Goal: Download file/media

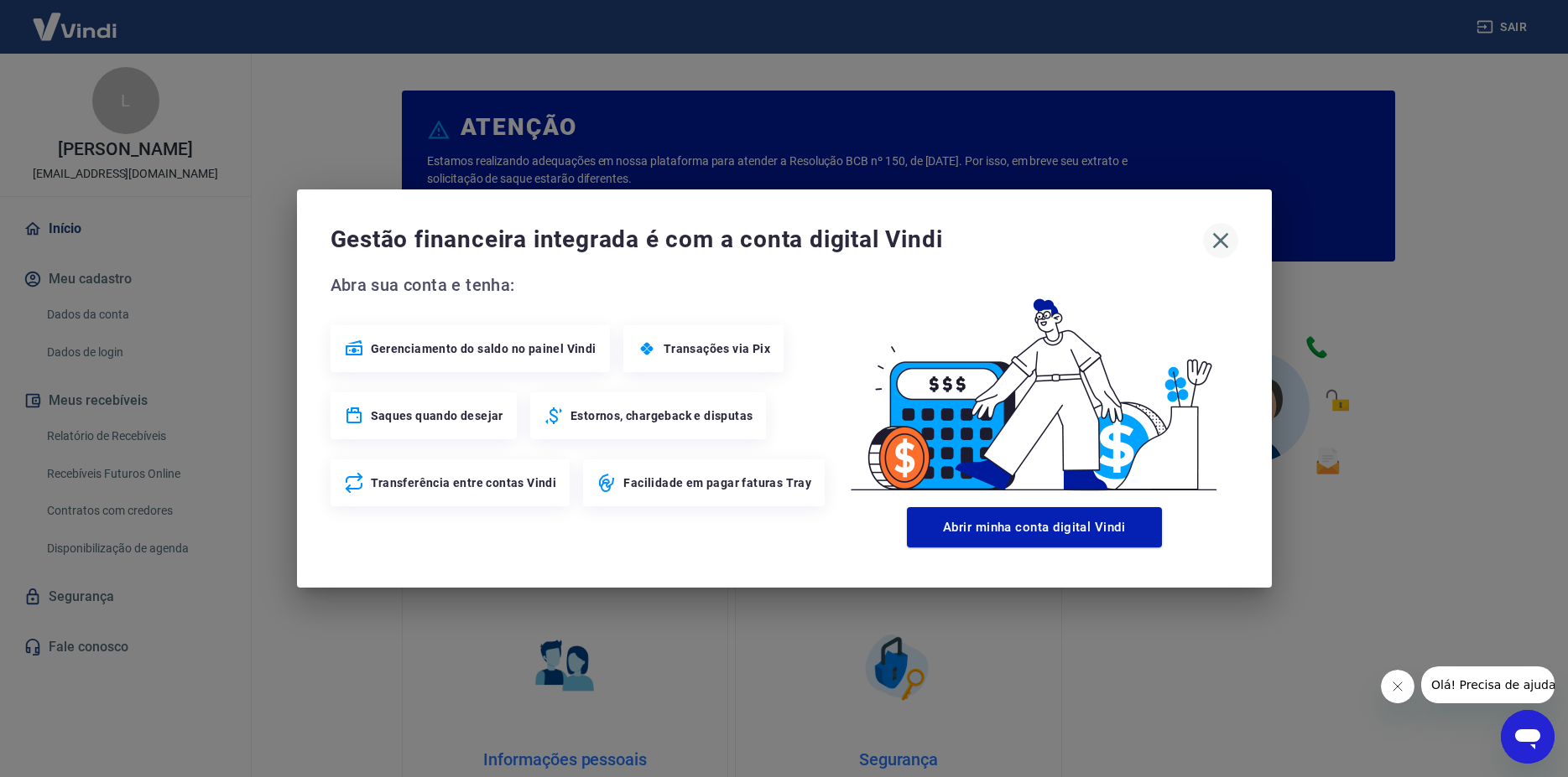
click at [1225, 241] on icon "button" at bounding box center [1221, 240] width 27 height 27
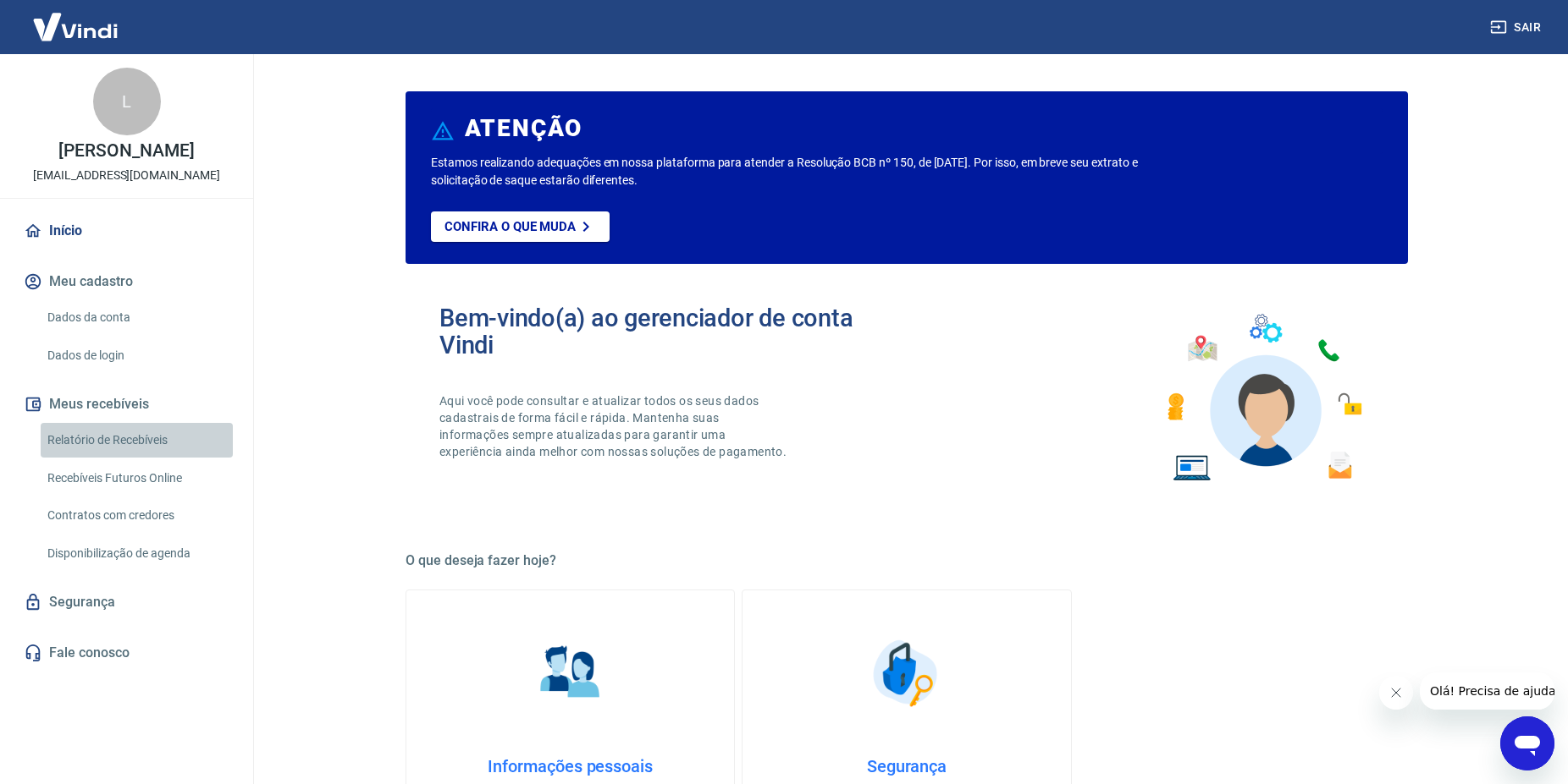
click at [173, 433] on link "Relatório de Recebíveis" at bounding box center [136, 440] width 192 height 35
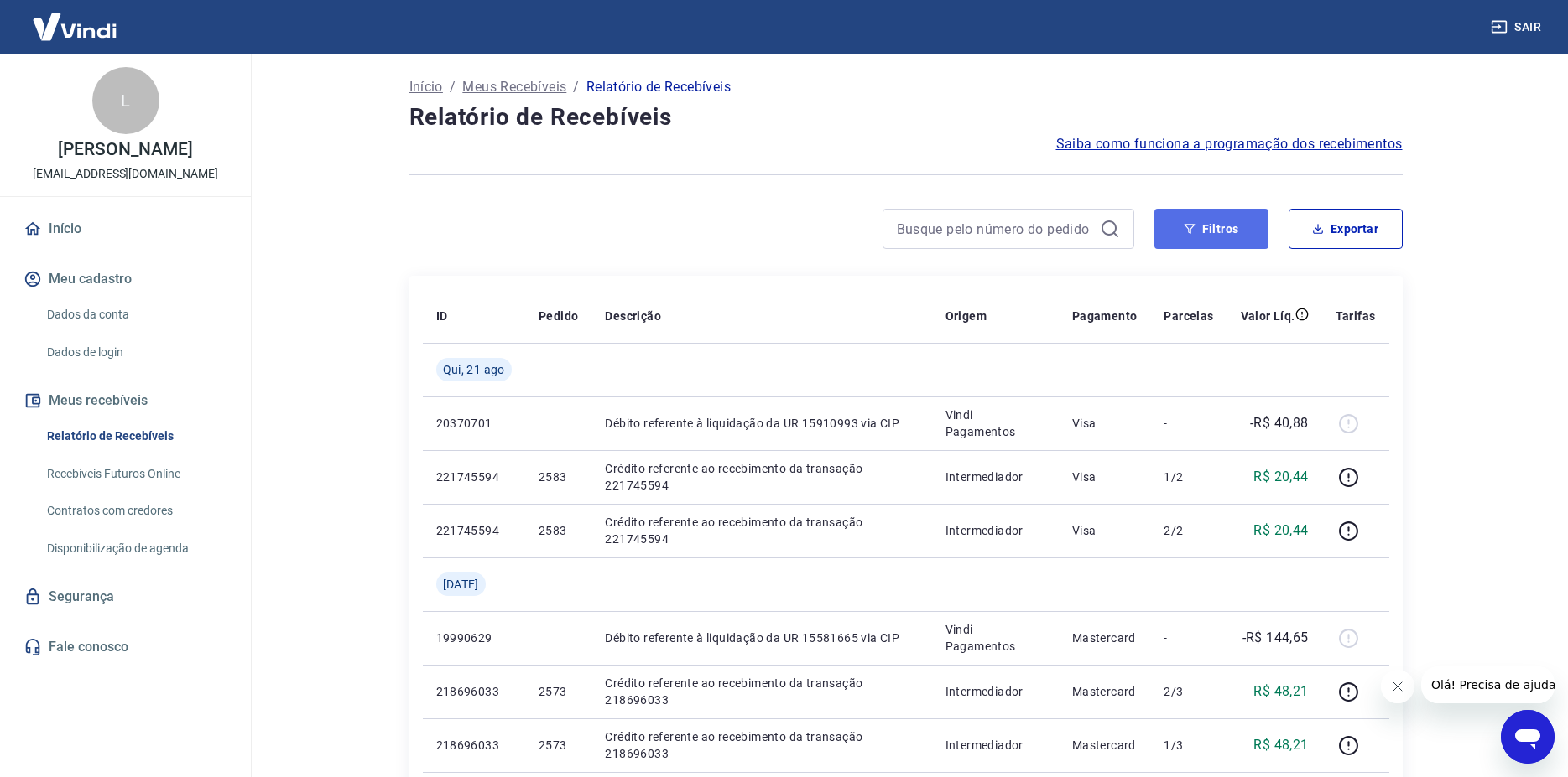
click at [1248, 241] on button "Filtros" at bounding box center [1211, 229] width 114 height 40
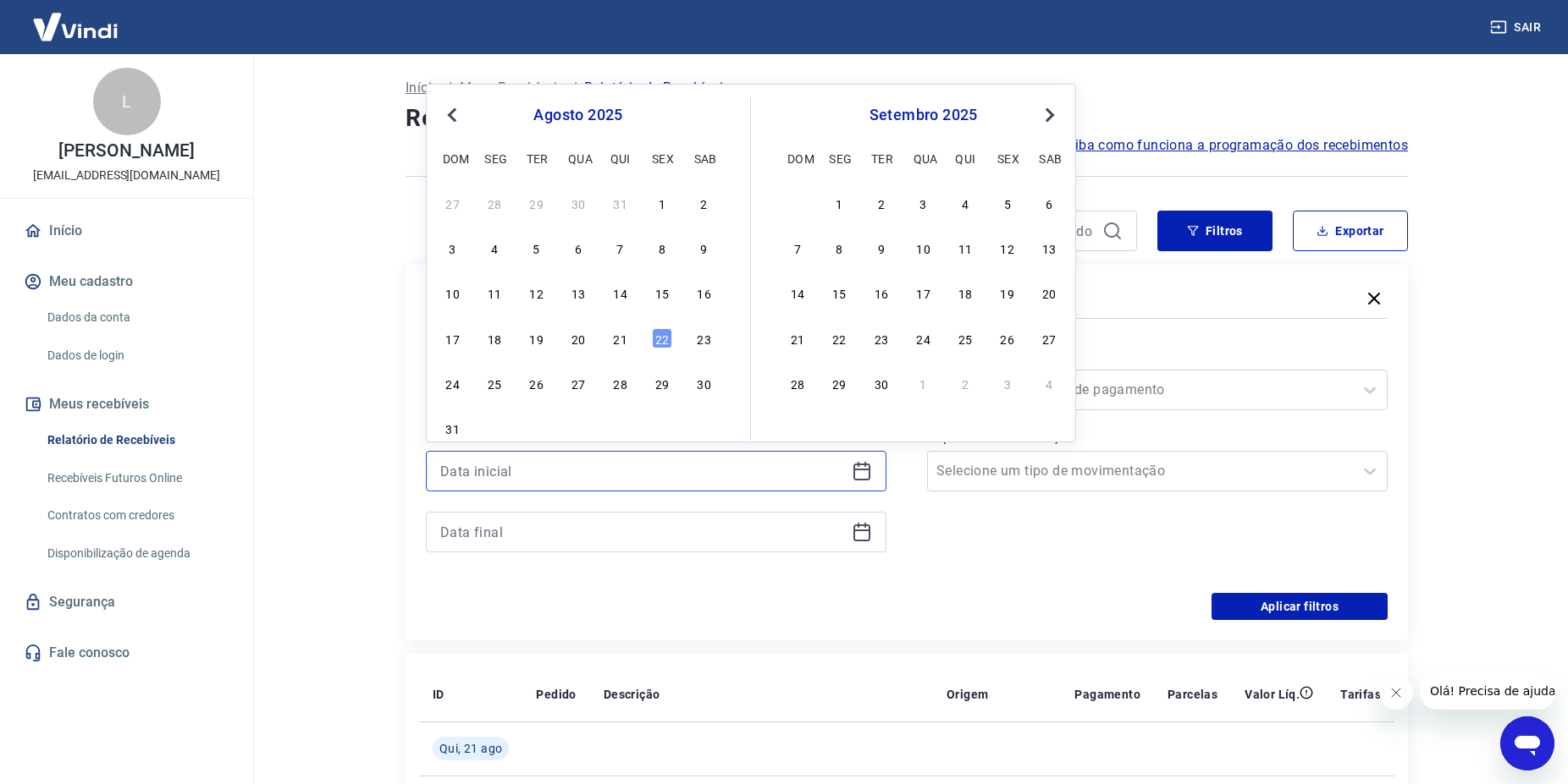
click at [592, 461] on input at bounding box center [642, 471] width 405 height 25
click at [623, 339] on div "21" at bounding box center [620, 338] width 20 height 20
click at [623, 339] on div "Período Selecione um período Período personalizado Previous Month Next Month [D…" at bounding box center [907, 458] width 962 height 270
type input "[DATE]"
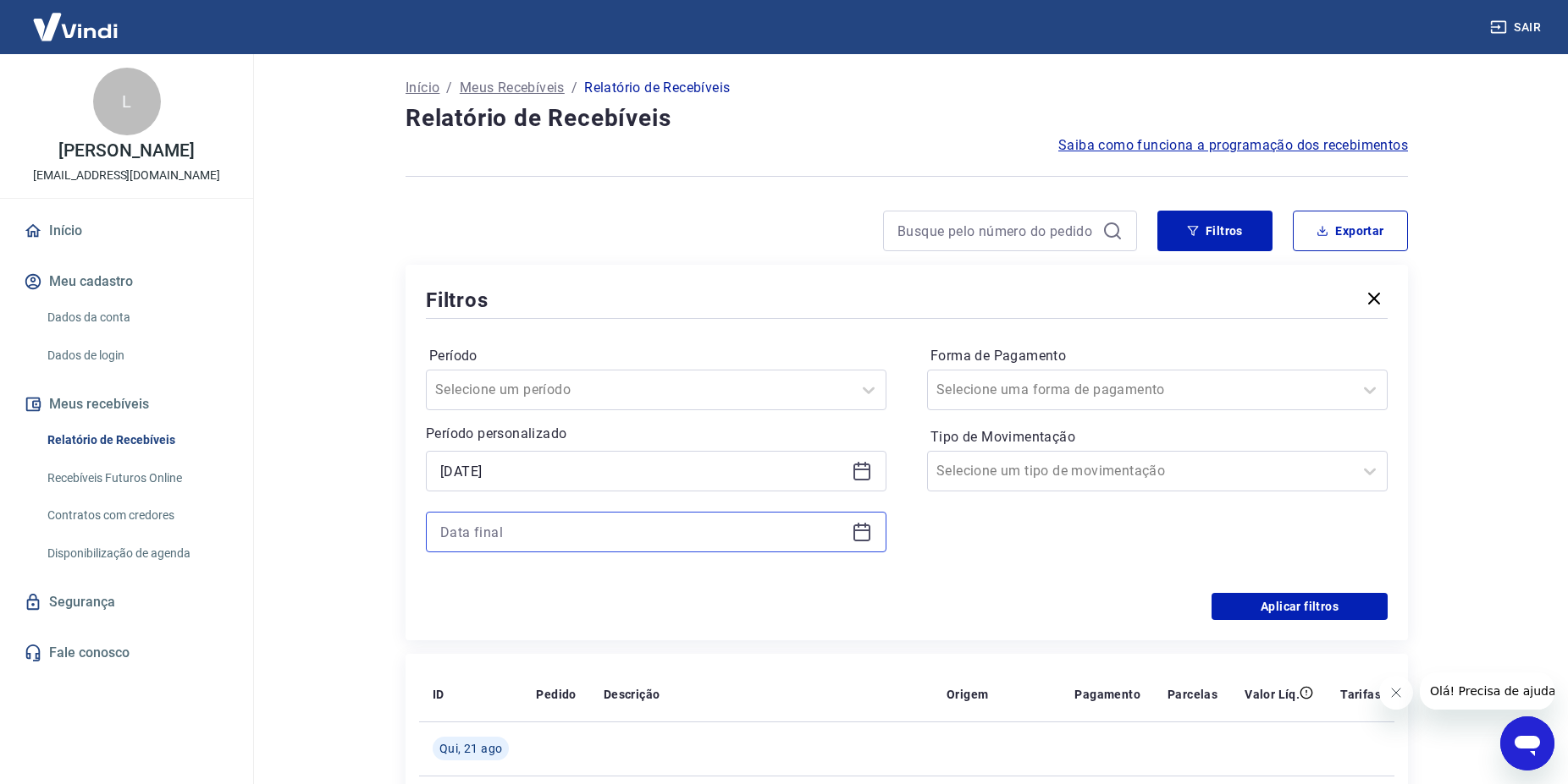
click at [601, 523] on input at bounding box center [642, 532] width 405 height 25
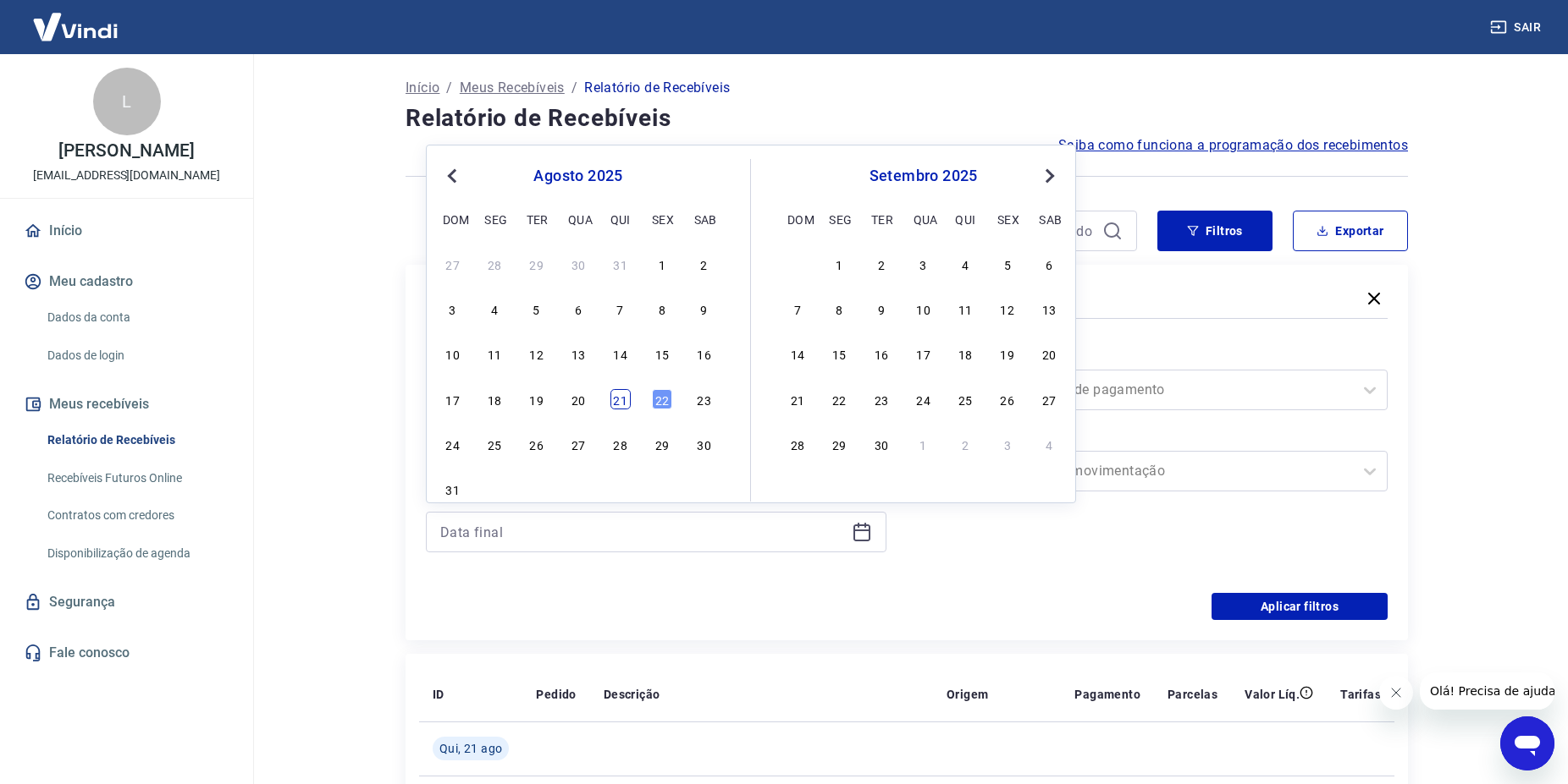
click at [620, 395] on div "21" at bounding box center [620, 399] width 20 height 20
click at [620, 395] on div at bounding box center [639, 390] width 408 height 24
type input "[DATE]"
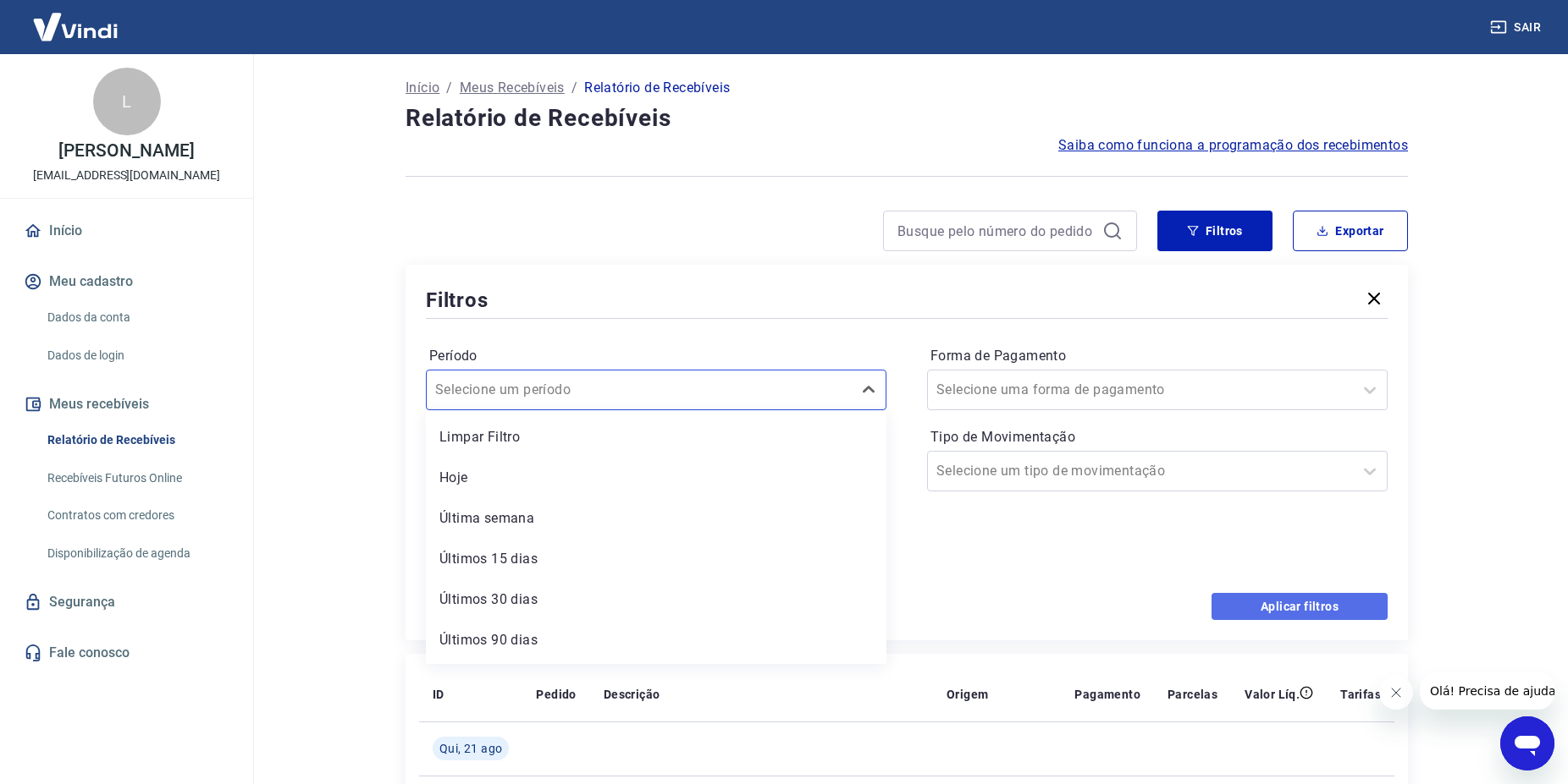
click at [1345, 602] on button "Aplicar filtros" at bounding box center [1299, 606] width 176 height 27
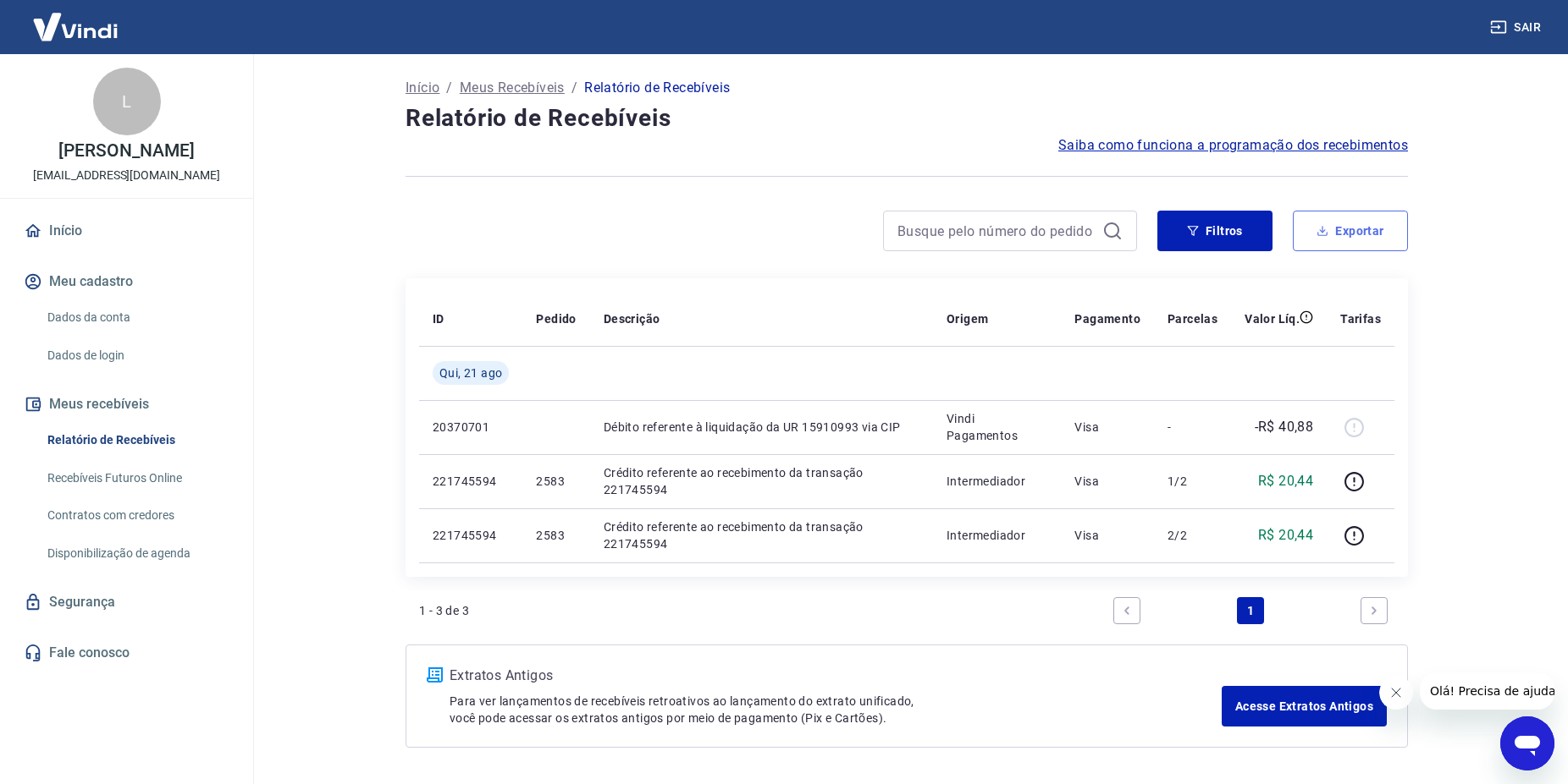
click at [1326, 238] on button "Exportar" at bounding box center [1350, 231] width 115 height 41
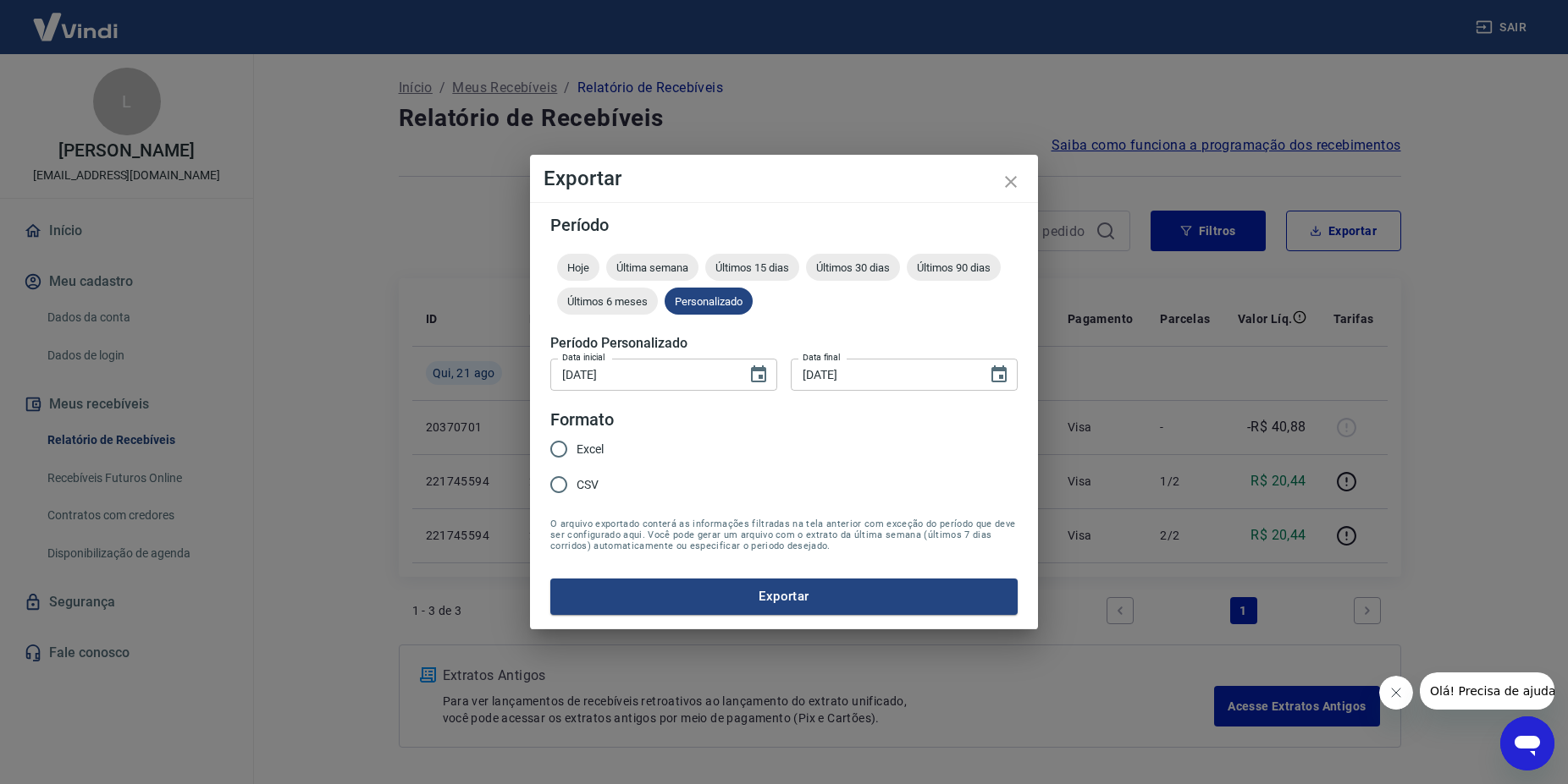
type input "[DATE]"
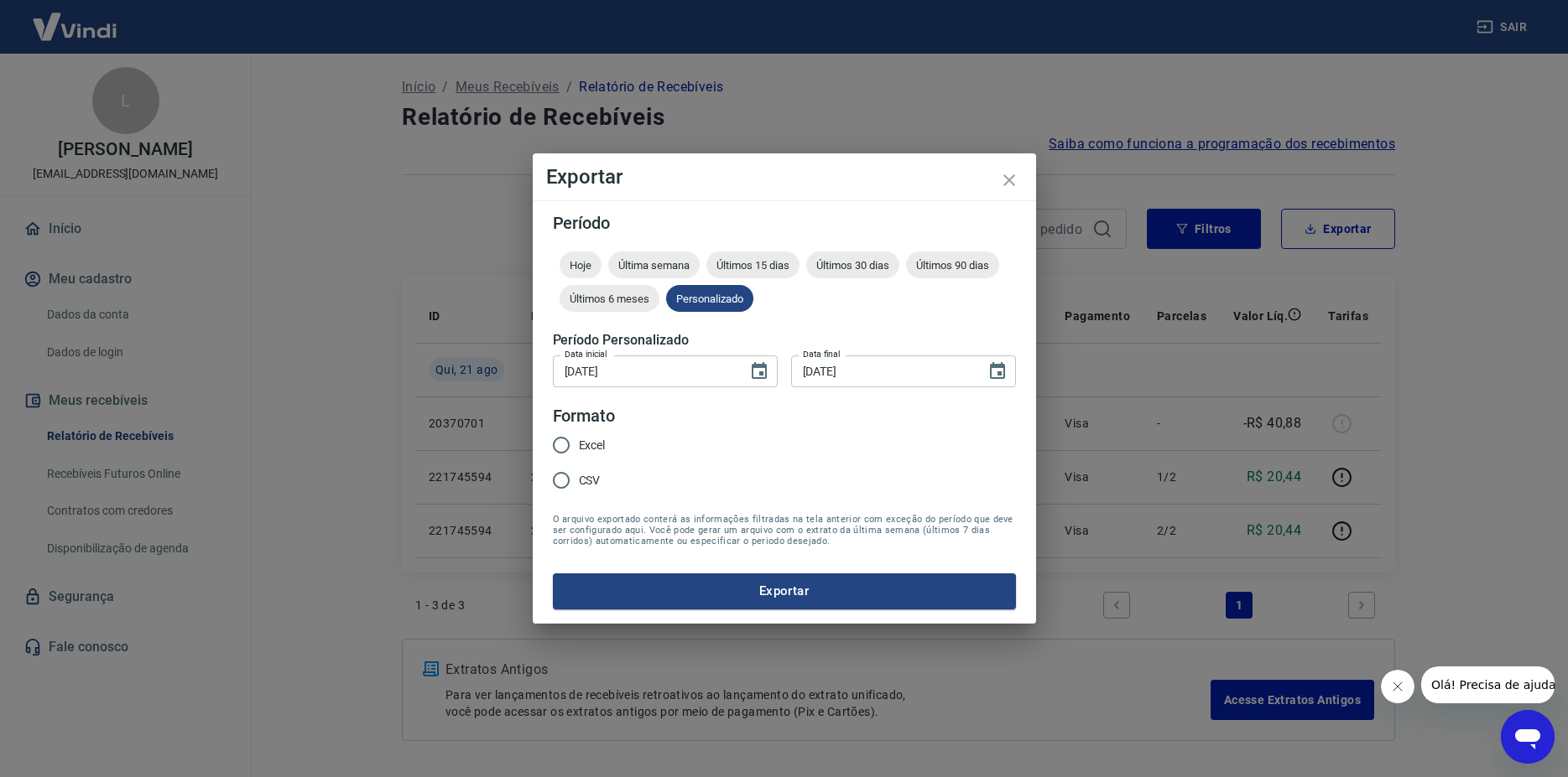
click at [594, 437] on span "Excel" at bounding box center [593, 446] width 27 height 17
click at [579, 437] on input "Excel" at bounding box center [561, 445] width 35 height 35
radio input "true"
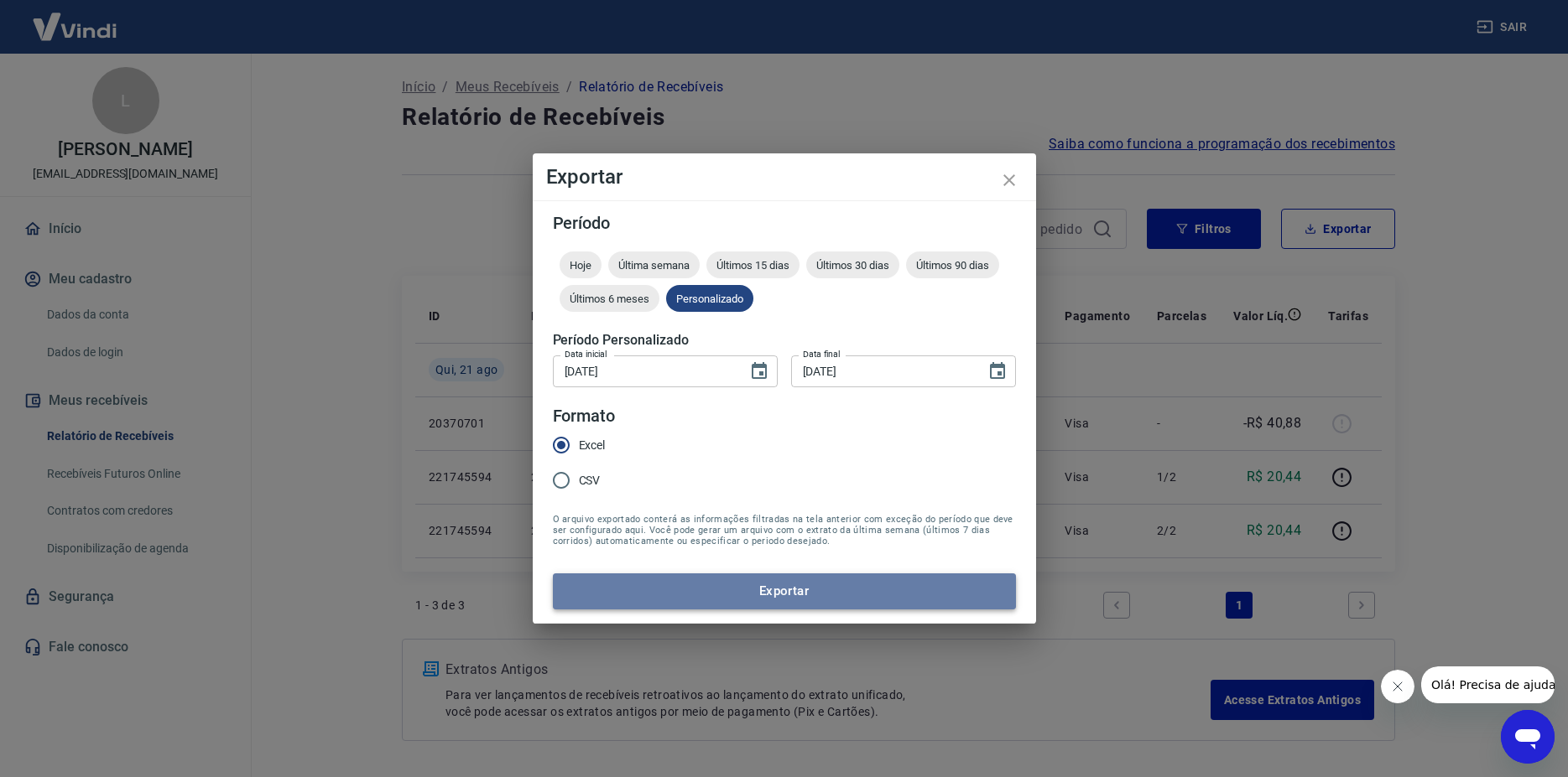
click at [756, 588] on button "Exportar" at bounding box center [785, 590] width 463 height 35
